Goal: Information Seeking & Learning: Learn about a topic

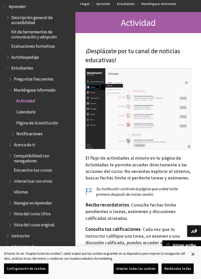
scroll to position [437, 0]
click at [32, 118] on ul "Actividad Calendario Página de la institución Notificaciones" at bounding box center [40, 117] width 64 height 41
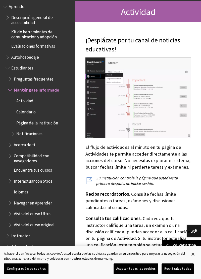
scroll to position [98, 0]
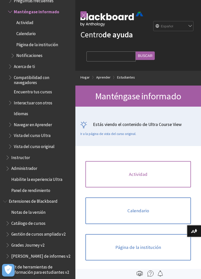
click at [154, 172] on link "Actividad" at bounding box center [137, 174] width 105 height 27
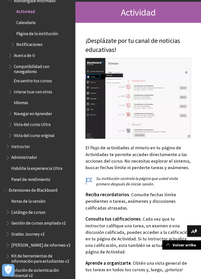
scroll to position [84, 0]
click at [56, 35] on font "Página de la institución" at bounding box center [37, 34] width 42 height 6
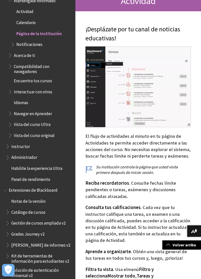
scroll to position [108, 0]
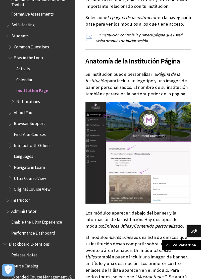
scroll to position [459, 0]
click at [29, 213] on span "Administrator" at bounding box center [23, 210] width 25 height 7
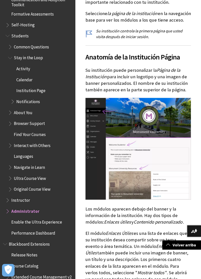
scroll to position [169, 0]
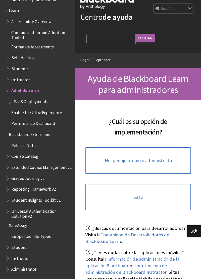
scroll to position [402, 0]
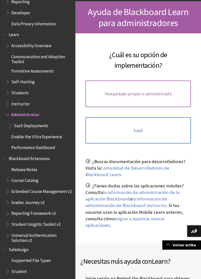
click at [161, 92] on font "Hospedaje propio o administrado" at bounding box center [138, 94] width 67 height 6
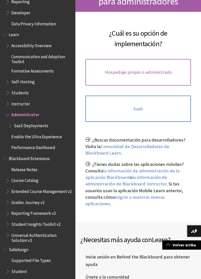
scroll to position [108, 0]
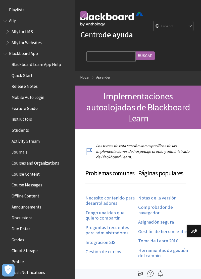
scroll to position [472, 0]
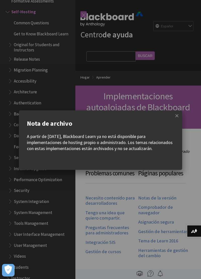
click at [174, 118] on span at bounding box center [176, 115] width 11 height 11
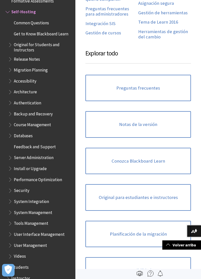
scroll to position [0, 0]
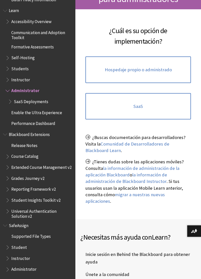
scroll to position [108, 0]
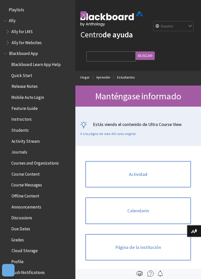
scroll to position [505, 0]
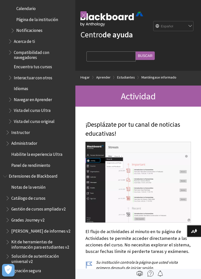
scroll to position [536, 0]
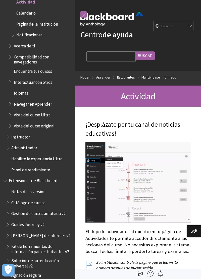
click at [121, 54] on input "Consulta de búsqueda" at bounding box center [110, 56] width 49 height 10
type input "Porque"
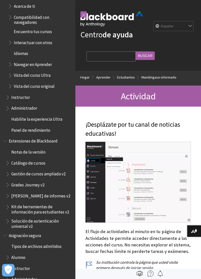
scroll to position [586, 0]
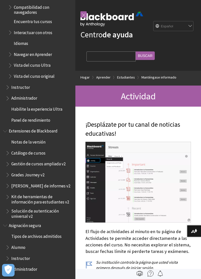
click at [135, 160] on img at bounding box center [137, 182] width 105 height 81
click at [35, 248] on span "Alumno" at bounding box center [39, 247] width 67 height 9
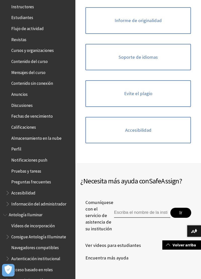
scroll to position [116, 0]
click at [51, 118] on font "Fechas de vencimiento" at bounding box center [31, 116] width 41 height 6
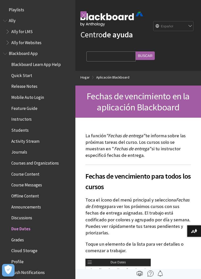
click at [190, 23] on select "Inglés Alá Catalán Cymraeg Alemán Español Finlandia Francés עברית Italiano 日本語 …" at bounding box center [173, 26] width 40 height 10
click at [176, 25] on select "Inglés Alá Catalán Cymraeg Alemán Español Finlandia Francés עברית Italiano 日本語 …" at bounding box center [173, 26] width 40 height 10
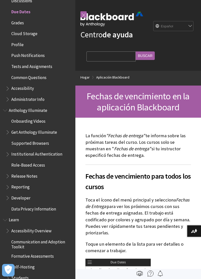
click at [32, 24] on span "Grades" at bounding box center [39, 23] width 67 height 9
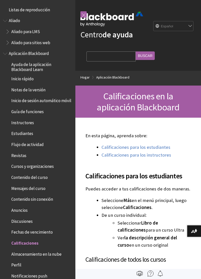
scroll to position [231, 0]
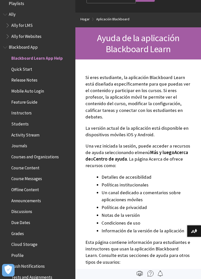
scroll to position [5, 0]
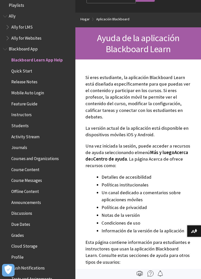
click at [11, 77] on ul "Blackboard Learn App Help Quick Start Release Notes Mobile Auto Login Feature G…" at bounding box center [37, 186] width 69 height 261
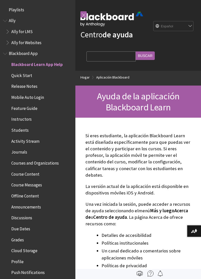
click at [179, 29] on select "Inglés Alá Catalán Cymraeg Alemán Español Finlandia Francés עברית Italiano 日本語 …" at bounding box center [173, 26] width 40 height 10
click at [153, 21] on select "Inglés Alá Catalán Cymraeg Alemán Español Finlandia Francés עברית Italiano 日本語 …" at bounding box center [173, 26] width 40 height 10
click at [189, 26] on select "Inglés Alá Catalán Cymraeg Alemán Español Finlandia Francés עברית Italiano 日本語 …" at bounding box center [173, 26] width 40 height 10
select select "/Blackboard_App"
click at [153, 21] on select "Inglés Alá Catalán Cymraeg Alemán Español Finlandia Francés עברית Italiano 日本語 …" at bounding box center [173, 26] width 40 height 10
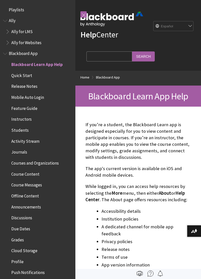
scroll to position [53, 0]
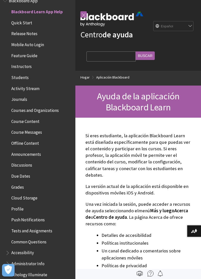
click at [184, 27] on select "Inglés Alá Catalán Cymraeg Alemán Español Finlandia Francés עברית Italiano 日本語 …" at bounding box center [173, 26] width 40 height 10
select select "/Blackboard_App"
click at [153, 21] on select "Inglés Alá Catalán Cymraeg Alemán Español Finlandia Francés עברית Italiano 日本語 …" at bounding box center [173, 26] width 40 height 10
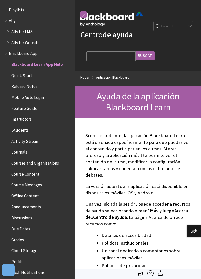
scroll to position [53, 0]
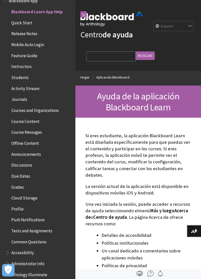
click at [13, 24] on span "Quick Start" at bounding box center [21, 22] width 21 height 7
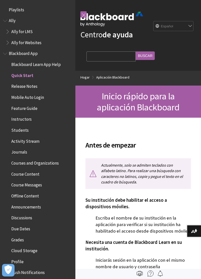
click at [13, 143] on span "Activity Stream" at bounding box center [25, 140] width 28 height 7
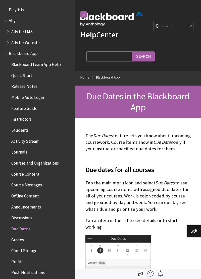
scroll to position [220, 0]
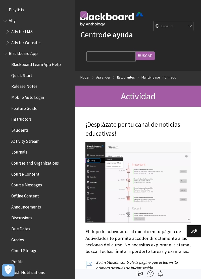
scroll to position [516, 0]
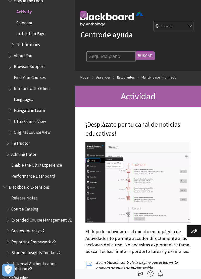
type input "Segundo plano"
click at [151, 56] on input "Buscar" at bounding box center [145, 55] width 19 height 9
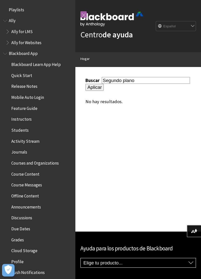
click at [91, 91] on input "Aplicar" at bounding box center [94, 87] width 18 height 7
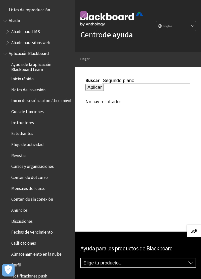
click at [193, 236] on button "Descargar formatos alternativos..." at bounding box center [194, 231] width 14 height 12
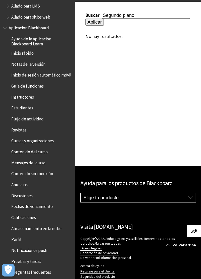
scroll to position [26, 0]
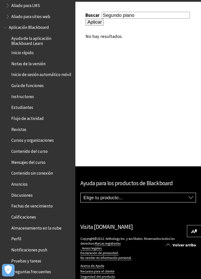
click at [55, 233] on ul "Ayuda de la aplicación Blackboard Learn Inicio rápido Notas de la versión Inici…" at bounding box center [37, 166] width 69 height 264
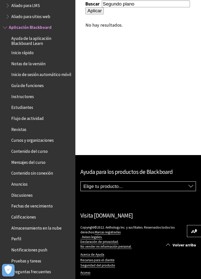
scroll to position [87, 0]
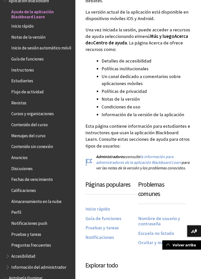
scroll to position [177, 0]
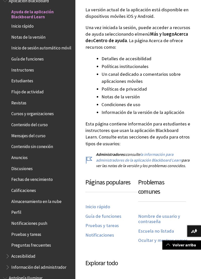
click at [163, 237] on font "Ocultar y mostrar cursos" at bounding box center [162, 240] width 49 height 6
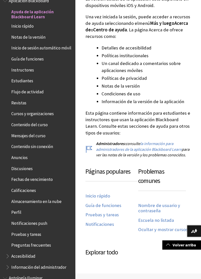
scroll to position [201, 0]
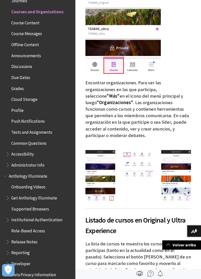
scroll to position [291, 0]
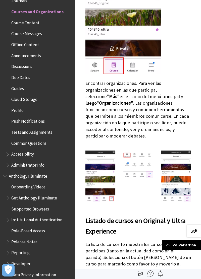
click at [197, 225] on button "Descargar formatos alternativos..." at bounding box center [194, 231] width 14 height 12
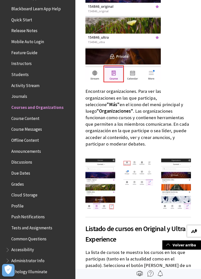
scroll to position [0, 0]
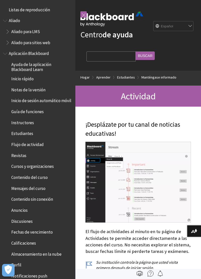
click at [8, 56] on span "Aplicación Blackboard" at bounding box center [37, 53] width 69 height 9
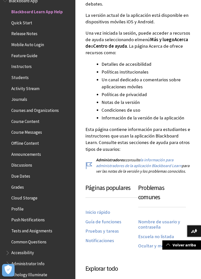
scroll to position [175, 0]
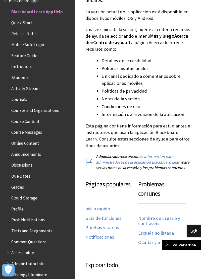
click at [143, 230] on font "Escuela no listada" at bounding box center [156, 233] width 36 height 6
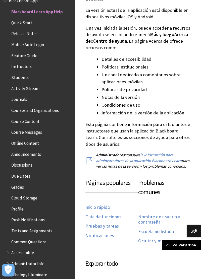
scroll to position [191, 0]
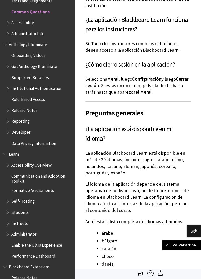
scroll to position [546, 0]
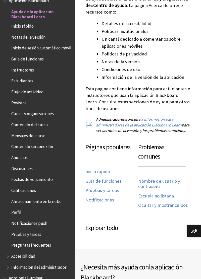
scroll to position [212, 0]
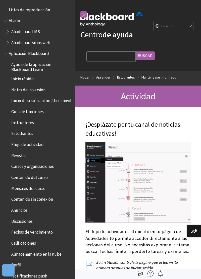
scroll to position [527, 0]
